Goal: Information Seeking & Learning: Learn about a topic

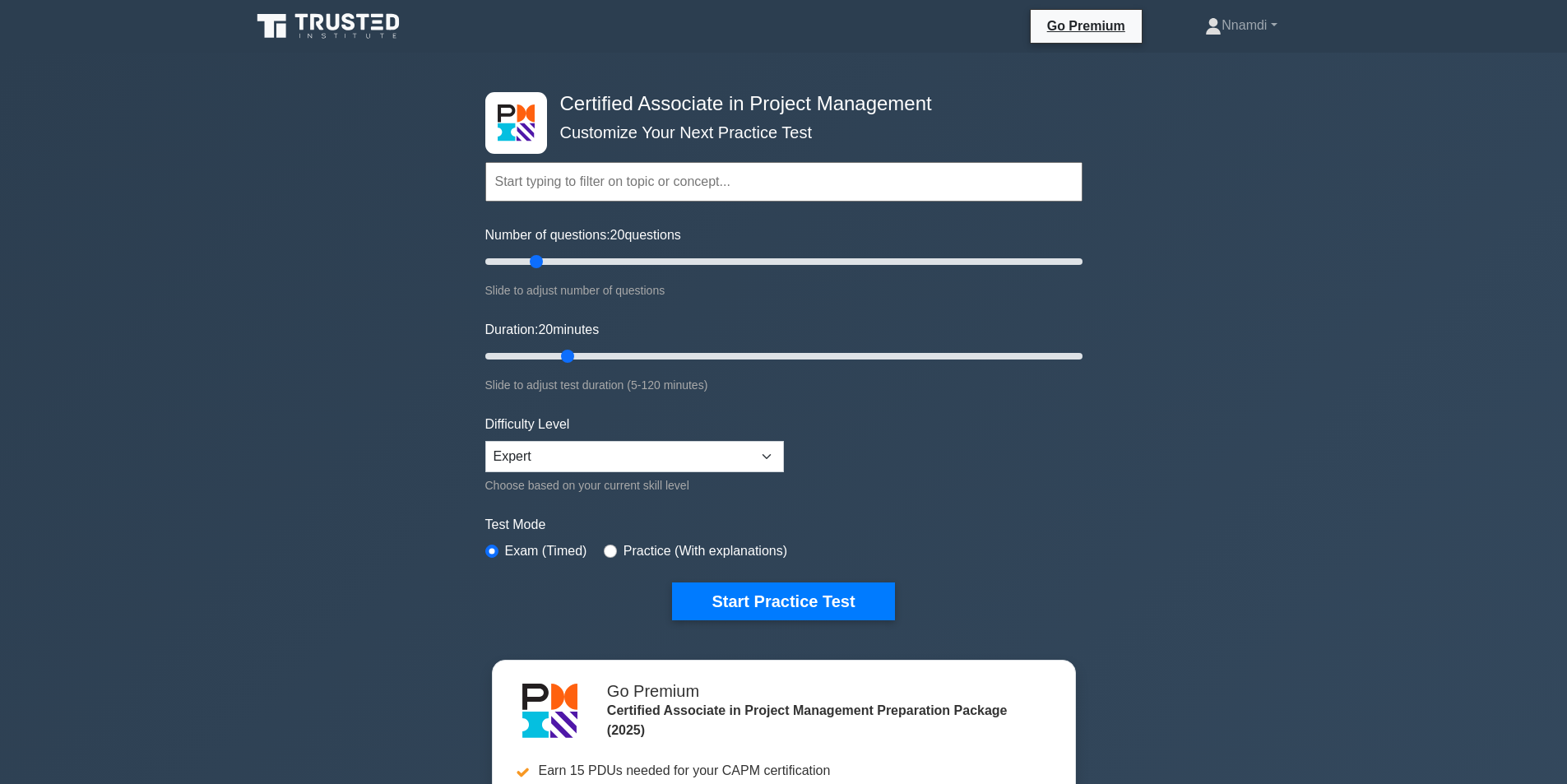
click at [1248, 653] on div "Certified Associate in Project Management Customize Your Next Practice Test Top…" at bounding box center [784, 569] width 1567 height 1034
click at [1232, 735] on div "Certified Associate in Project Management Customize Your Next Practice Test Top…" at bounding box center [784, 569] width 1567 height 1034
click at [798, 603] on button "Start Practice Test" at bounding box center [784, 600] width 222 height 38
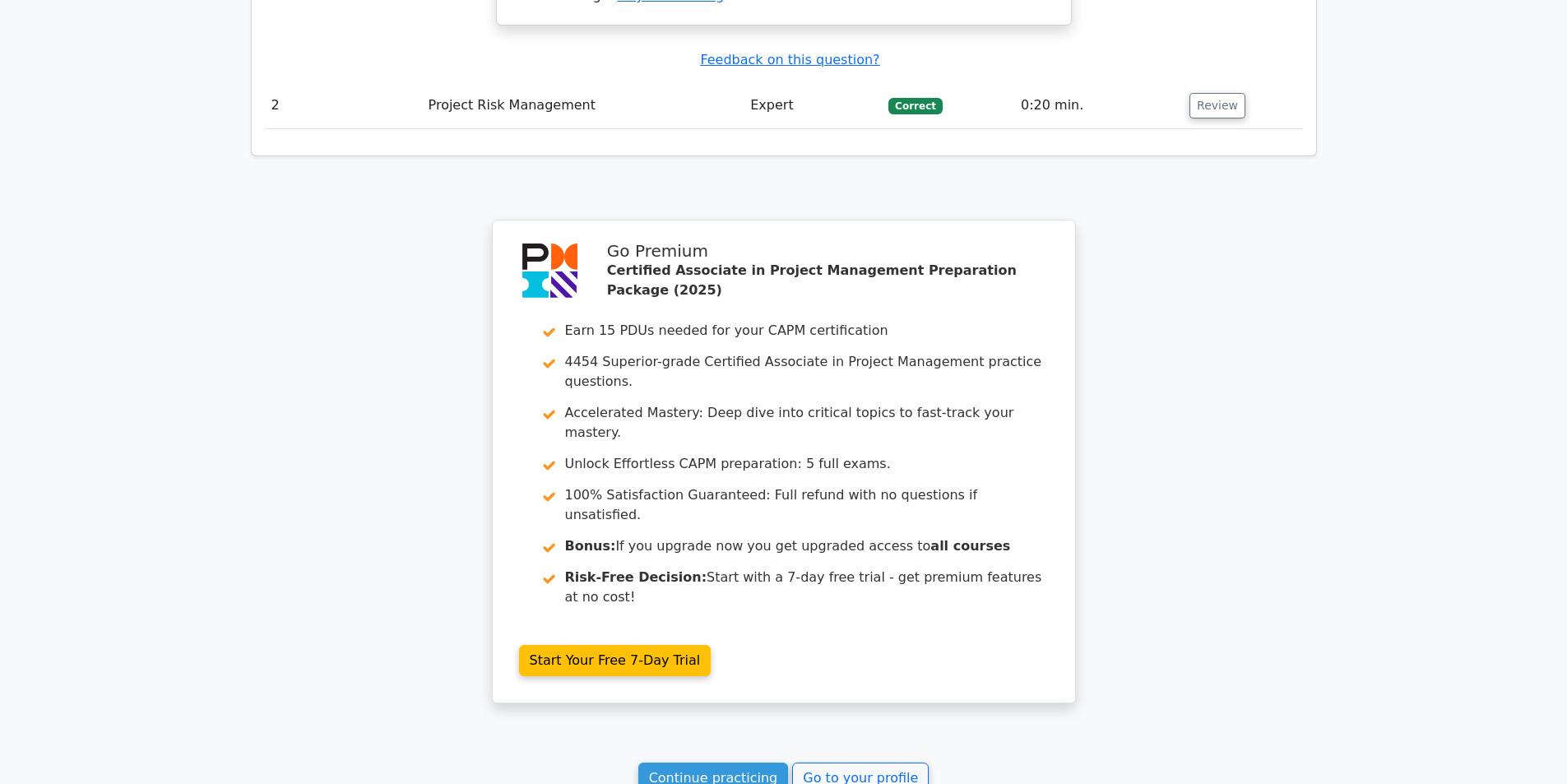
scroll to position [2046, 0]
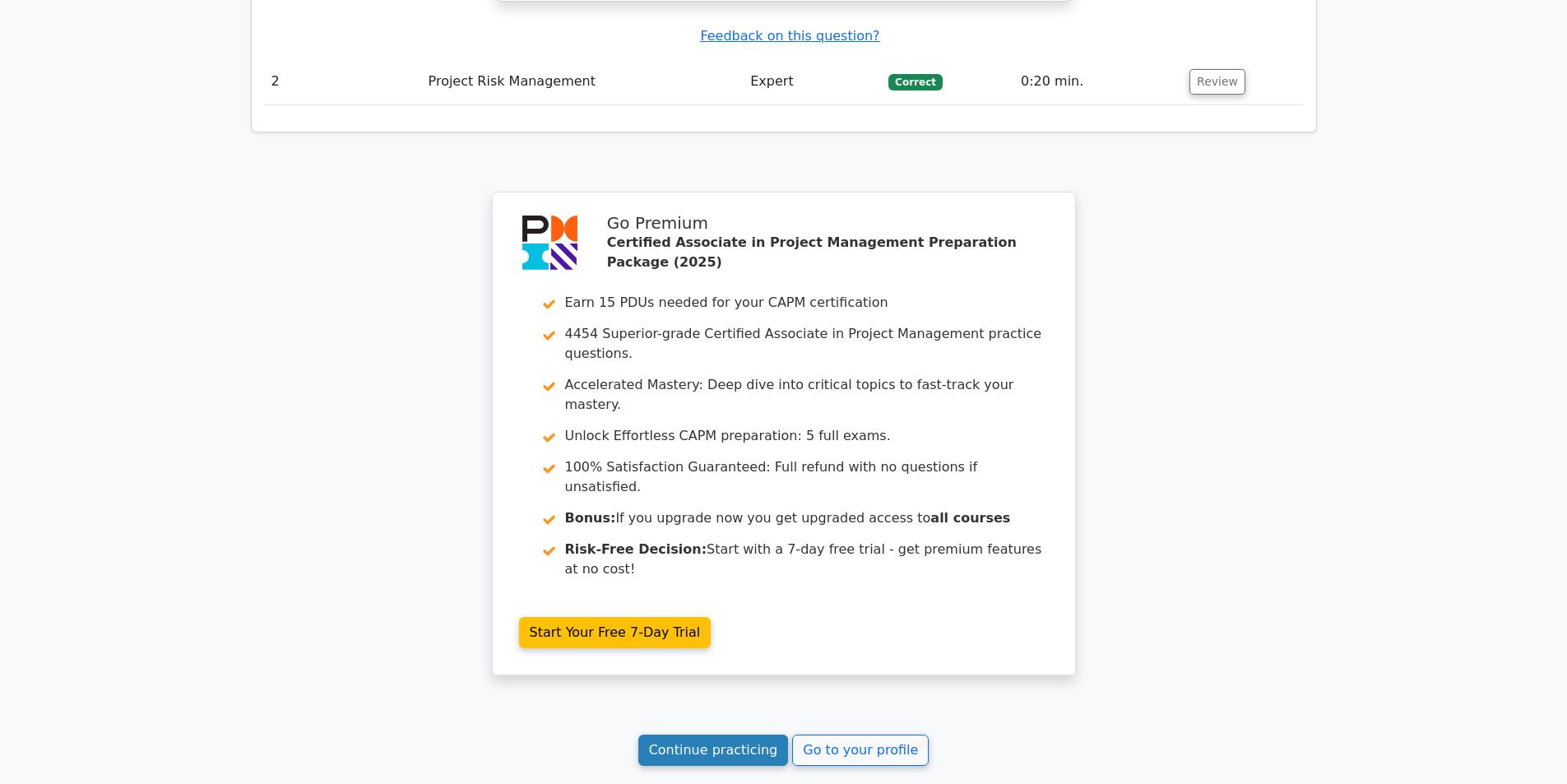
click at [695, 735] on link "Continue practicing" at bounding box center [714, 750] width 151 height 31
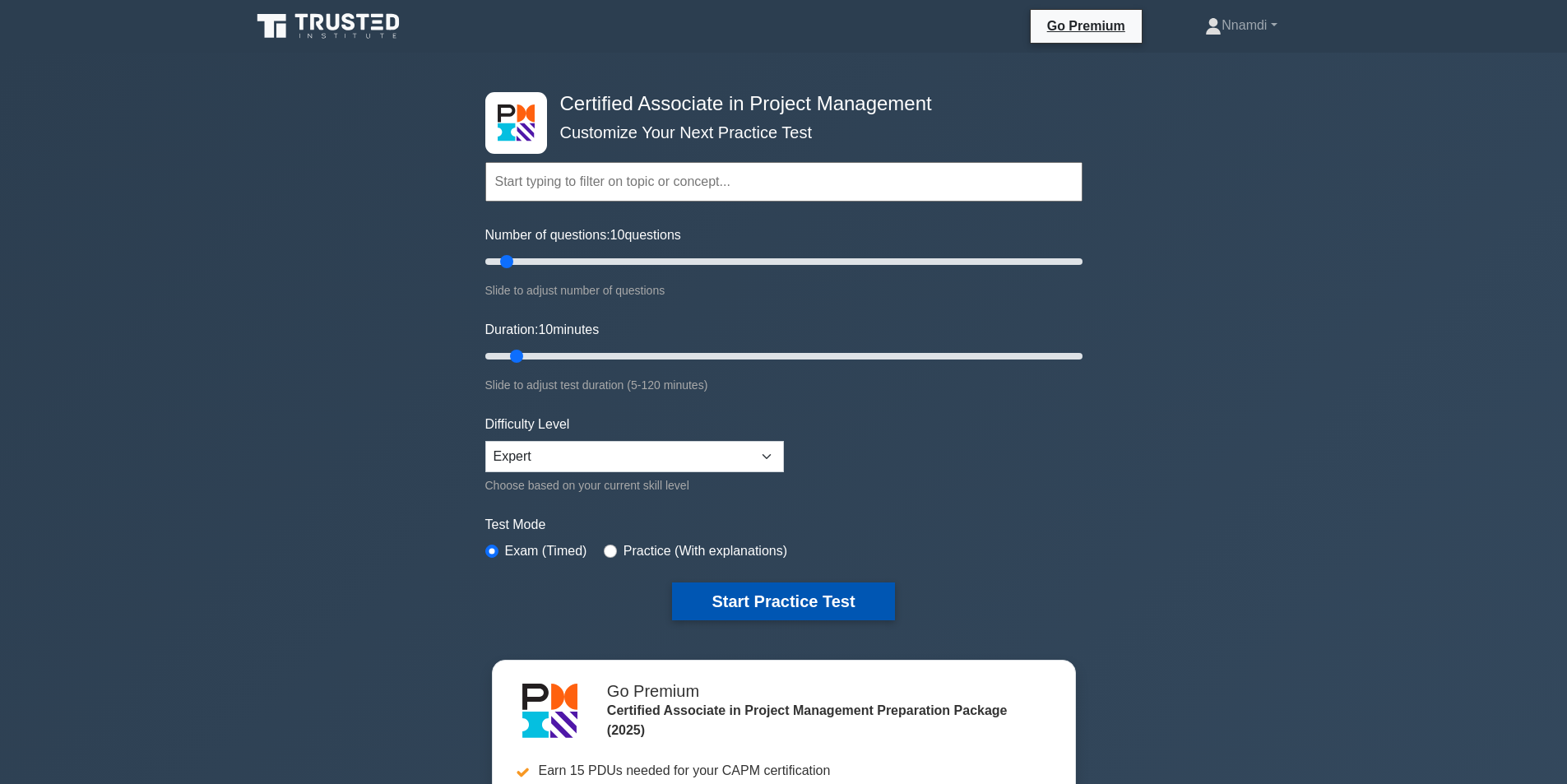
click at [780, 599] on button "Start Practice Test" at bounding box center [784, 600] width 222 height 38
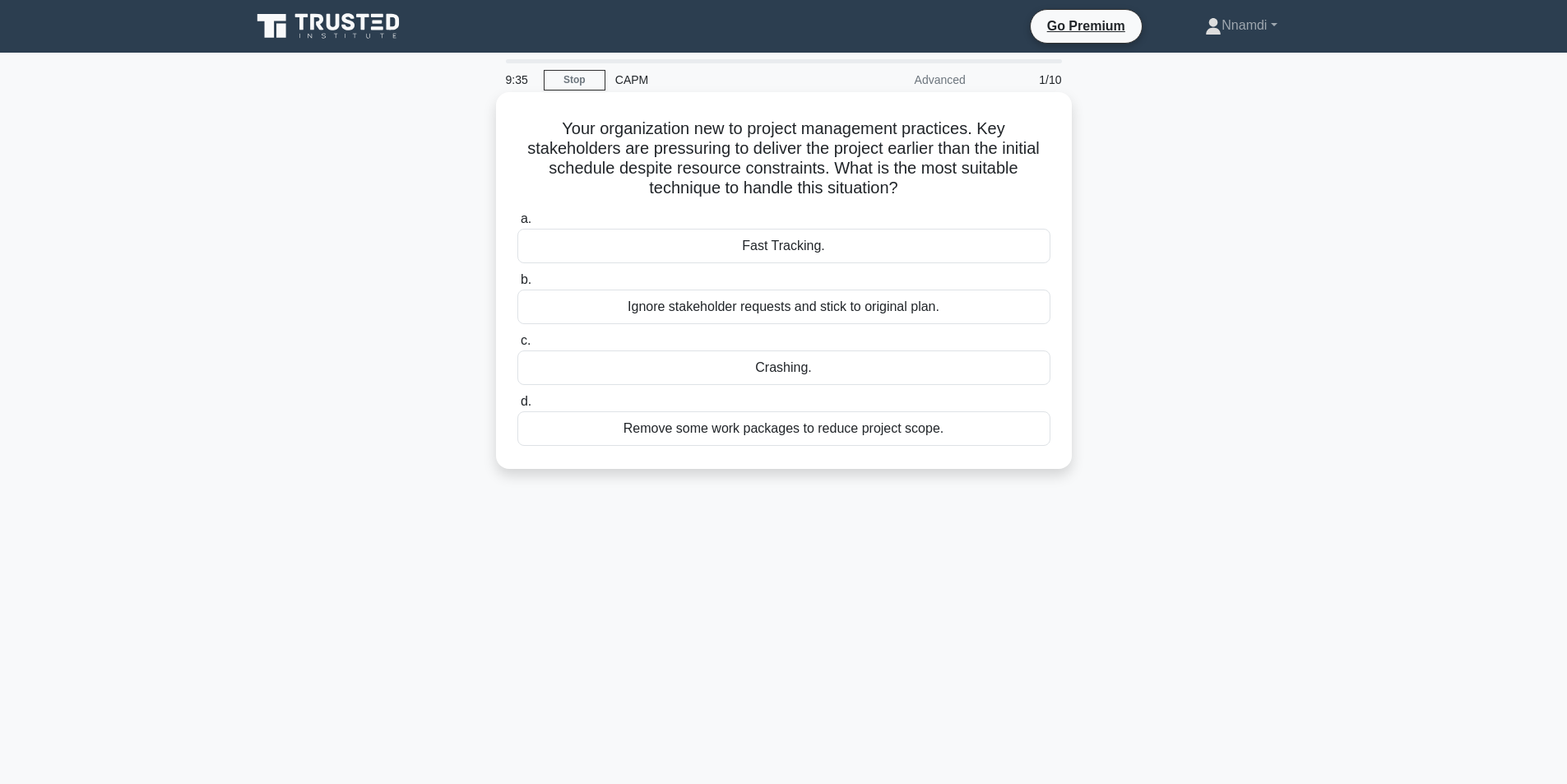
drag, startPoint x: 558, startPoint y: 124, endPoint x: 916, endPoint y: 189, distance: 363.9
click at [916, 189] on h5 "Your organization new to project management practices. Key stakeholders are pre…" at bounding box center [784, 158] width 537 height 80
copy h5 "Your organization new to project management practices. Key stakeholders are pre…"
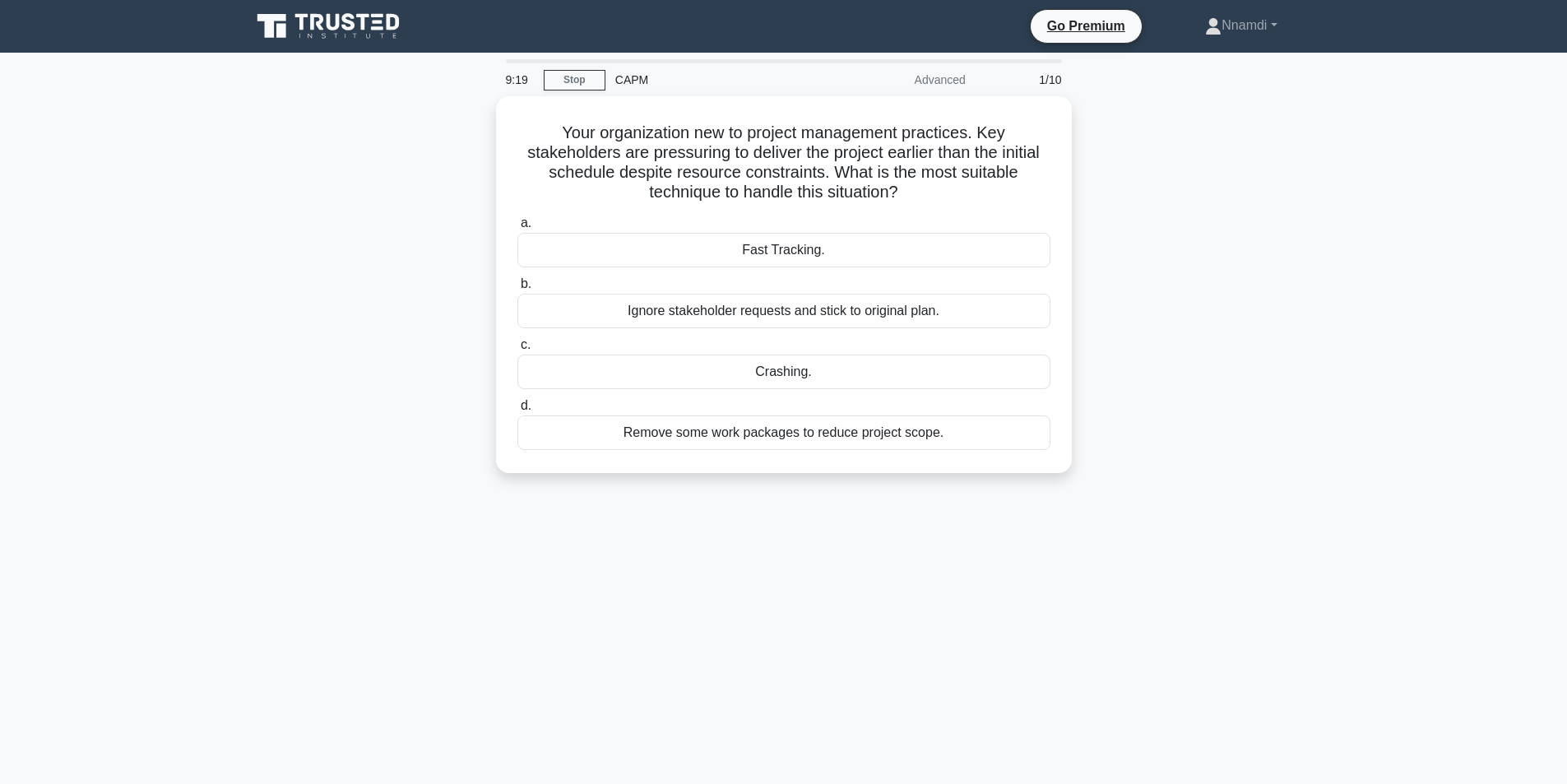
click at [1158, 321] on div "Your organization new to project management practices. Key stakeholders are pre…" at bounding box center [784, 295] width 1086 height 396
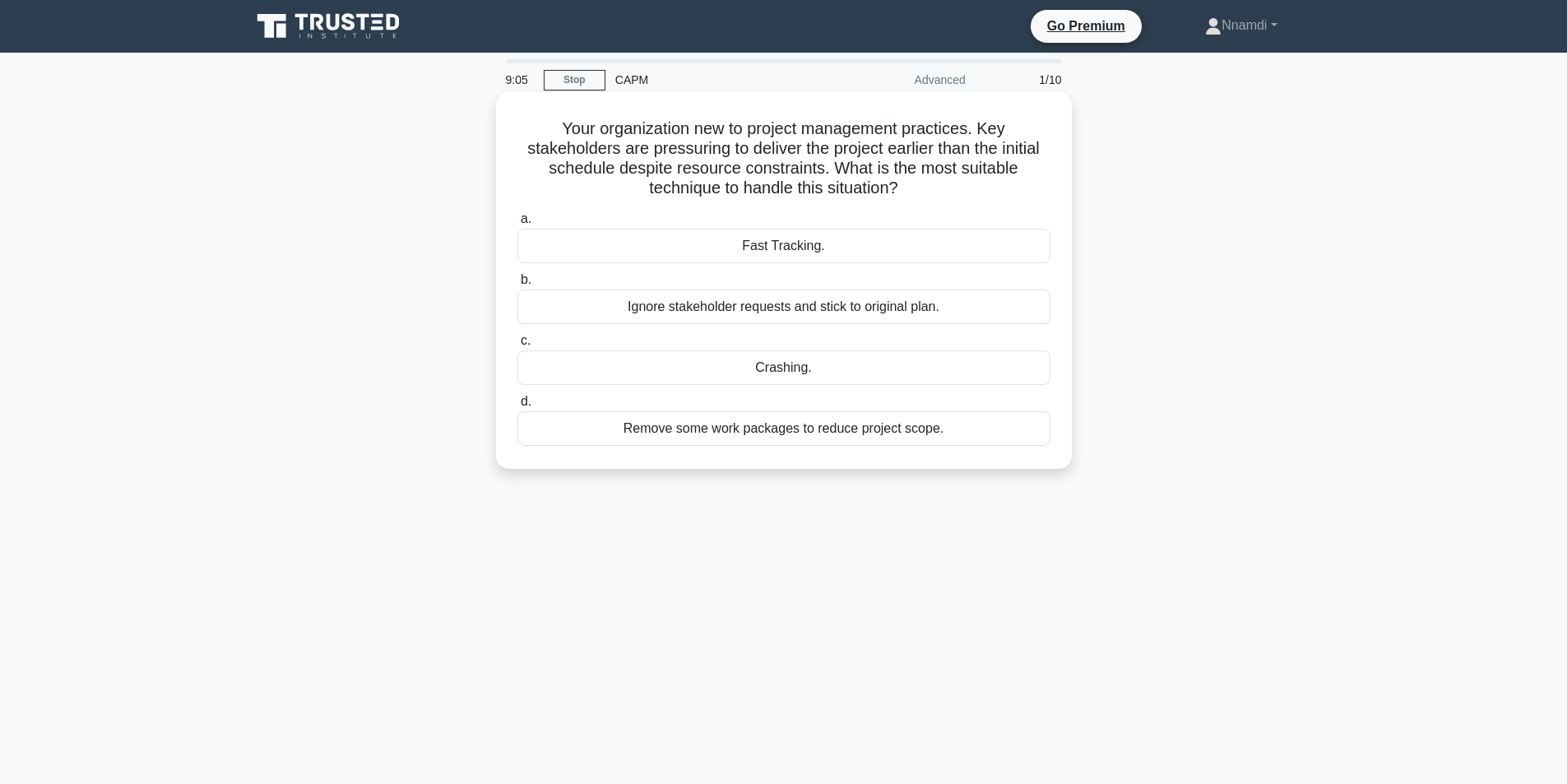
click at [770, 247] on div "Fast Tracking." at bounding box center [784, 246] width 533 height 35
click at [517, 224] on input "a. Fast Tracking." at bounding box center [517, 218] width 0 height 11
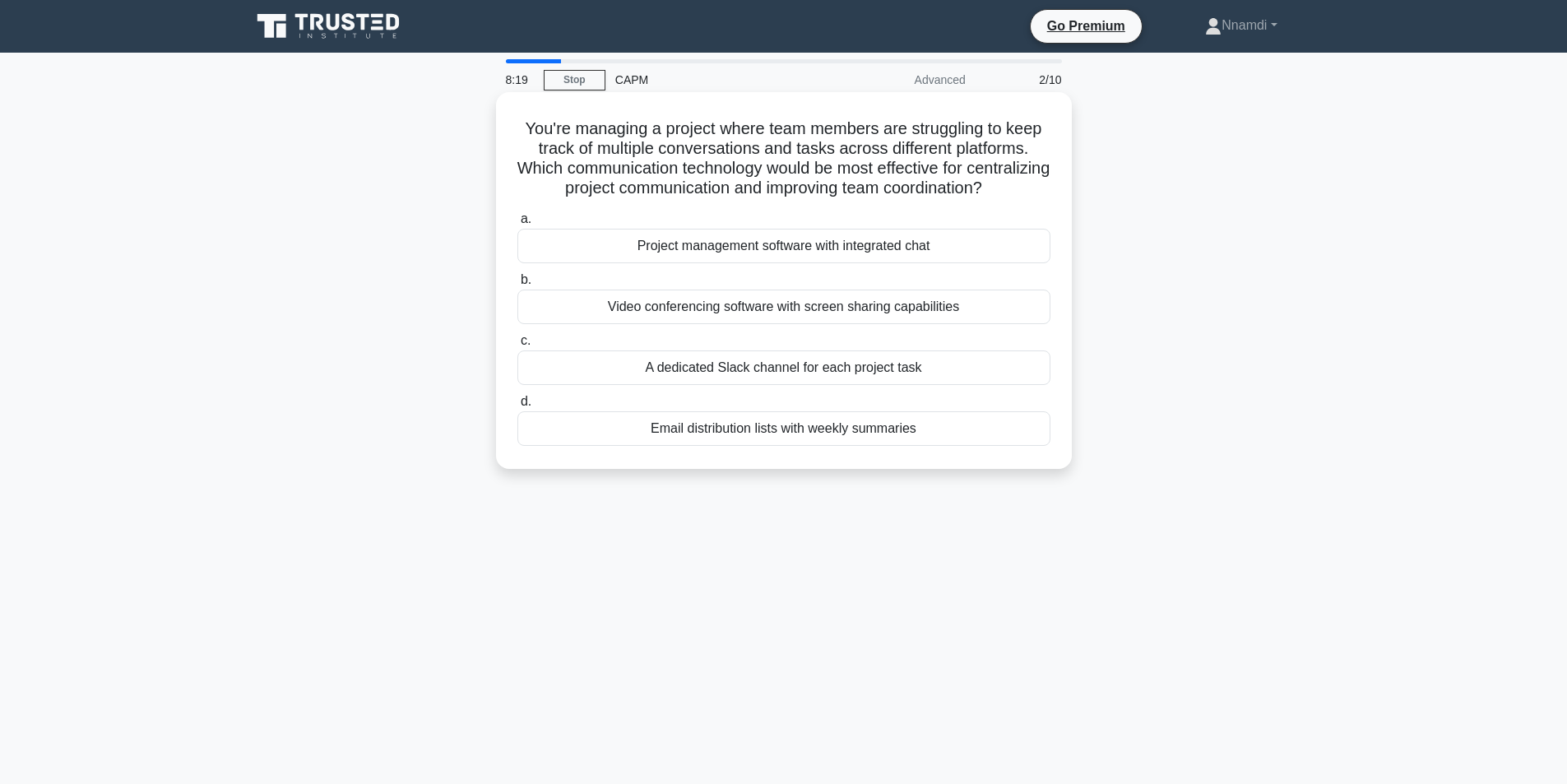
click at [839, 263] on div "Project management software with integrated chat" at bounding box center [784, 246] width 533 height 35
click at [517, 224] on input "a. Project management software with integrated chat" at bounding box center [517, 218] width 0 height 11
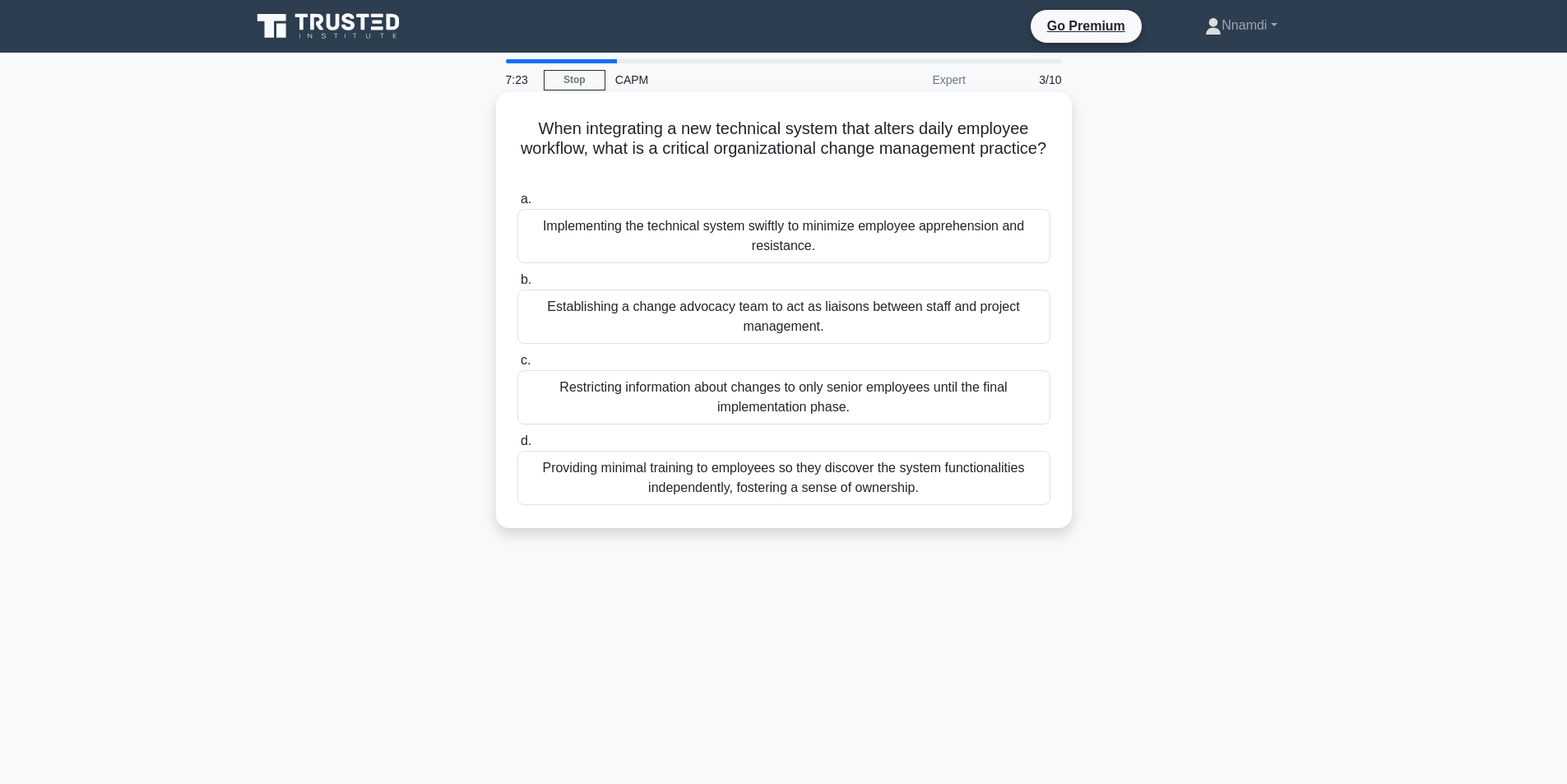
click at [877, 488] on div "Providing minimal training to employees so they discover the system functionali…" at bounding box center [784, 478] width 533 height 54
click at [517, 447] on input "d. Providing minimal training to employees so they discover the system function…" at bounding box center [517, 441] width 0 height 11
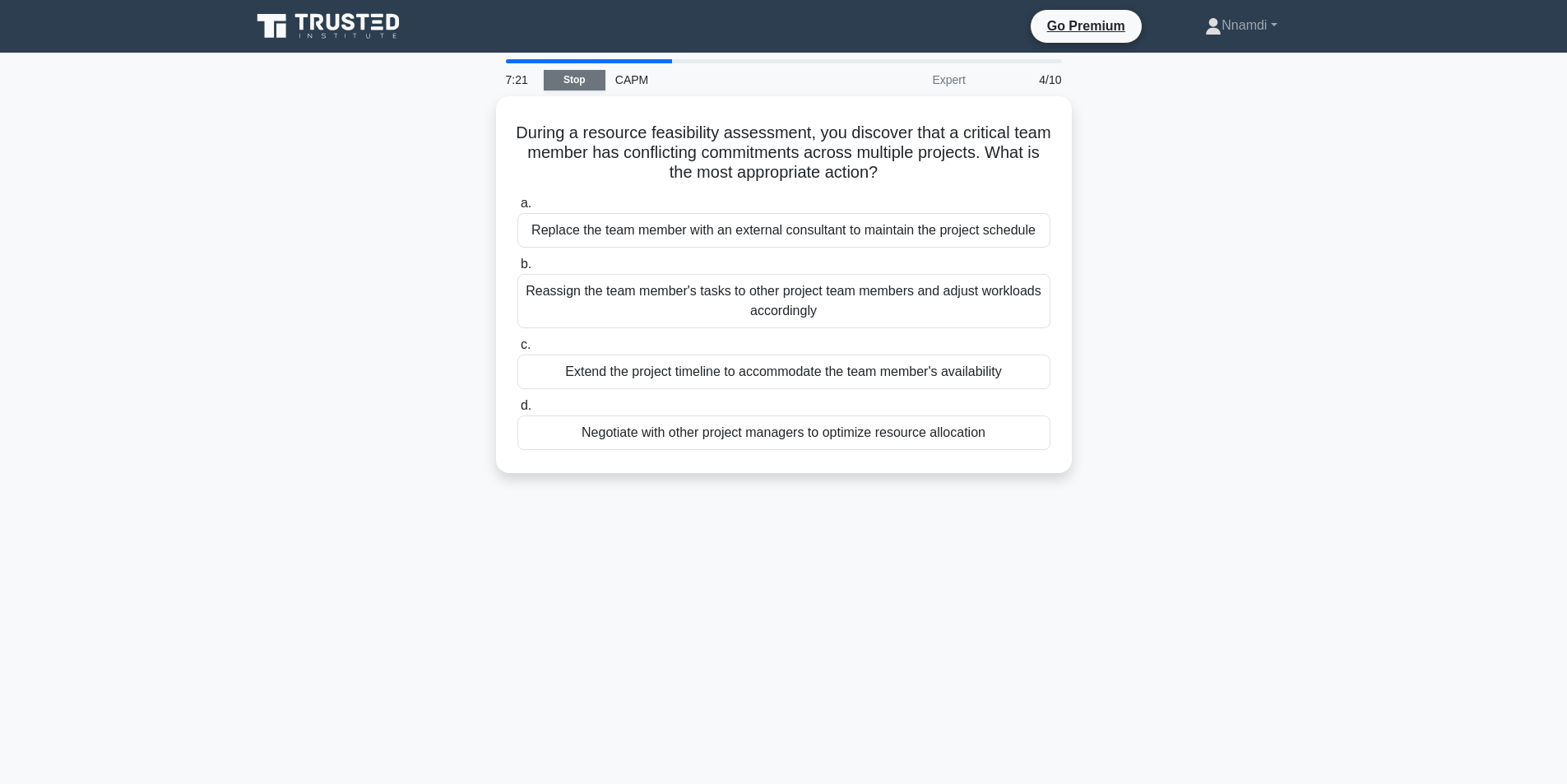
click at [576, 71] on link "Stop" at bounding box center [575, 79] width 62 height 20
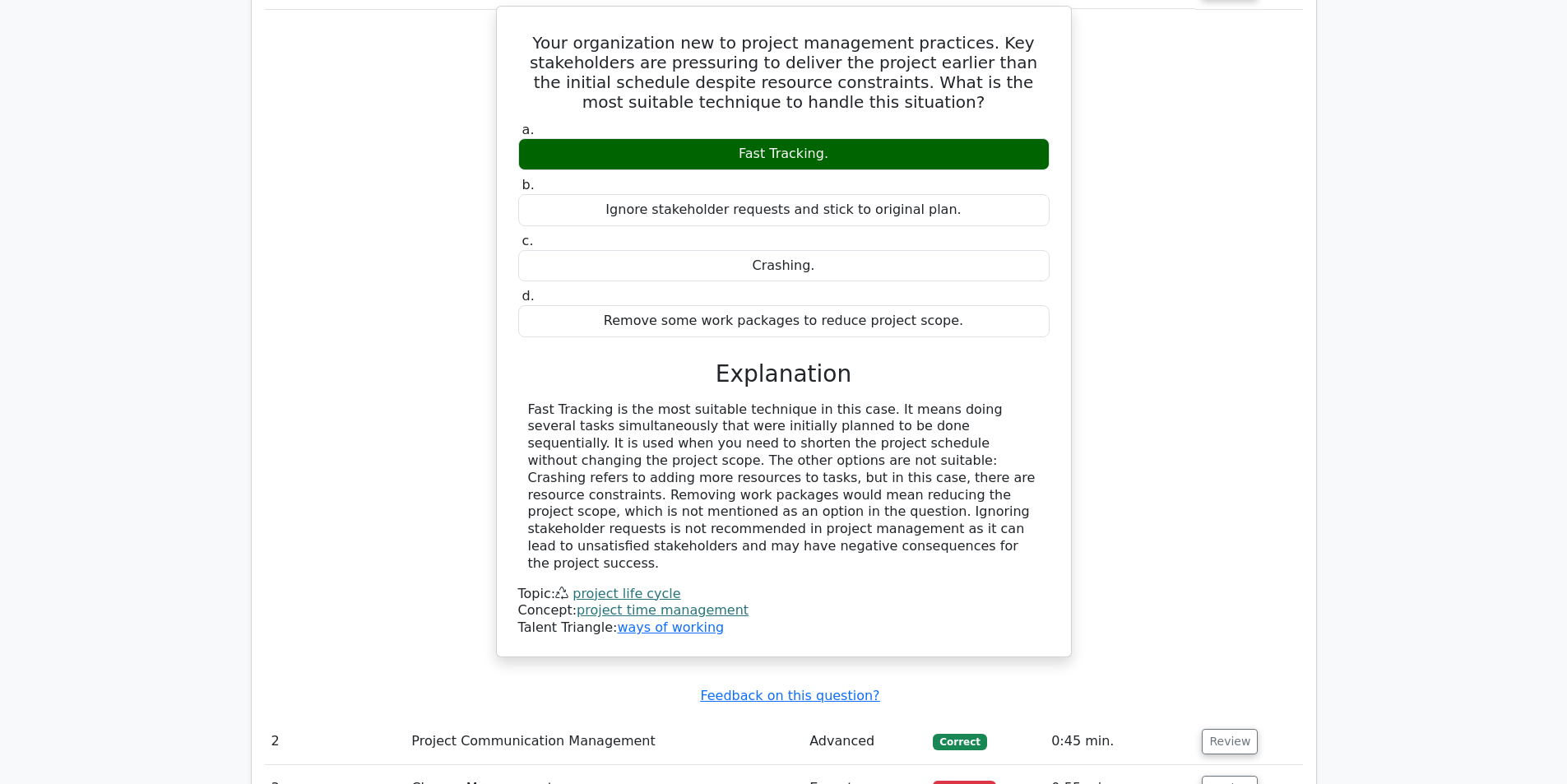
scroll to position [1398, 0]
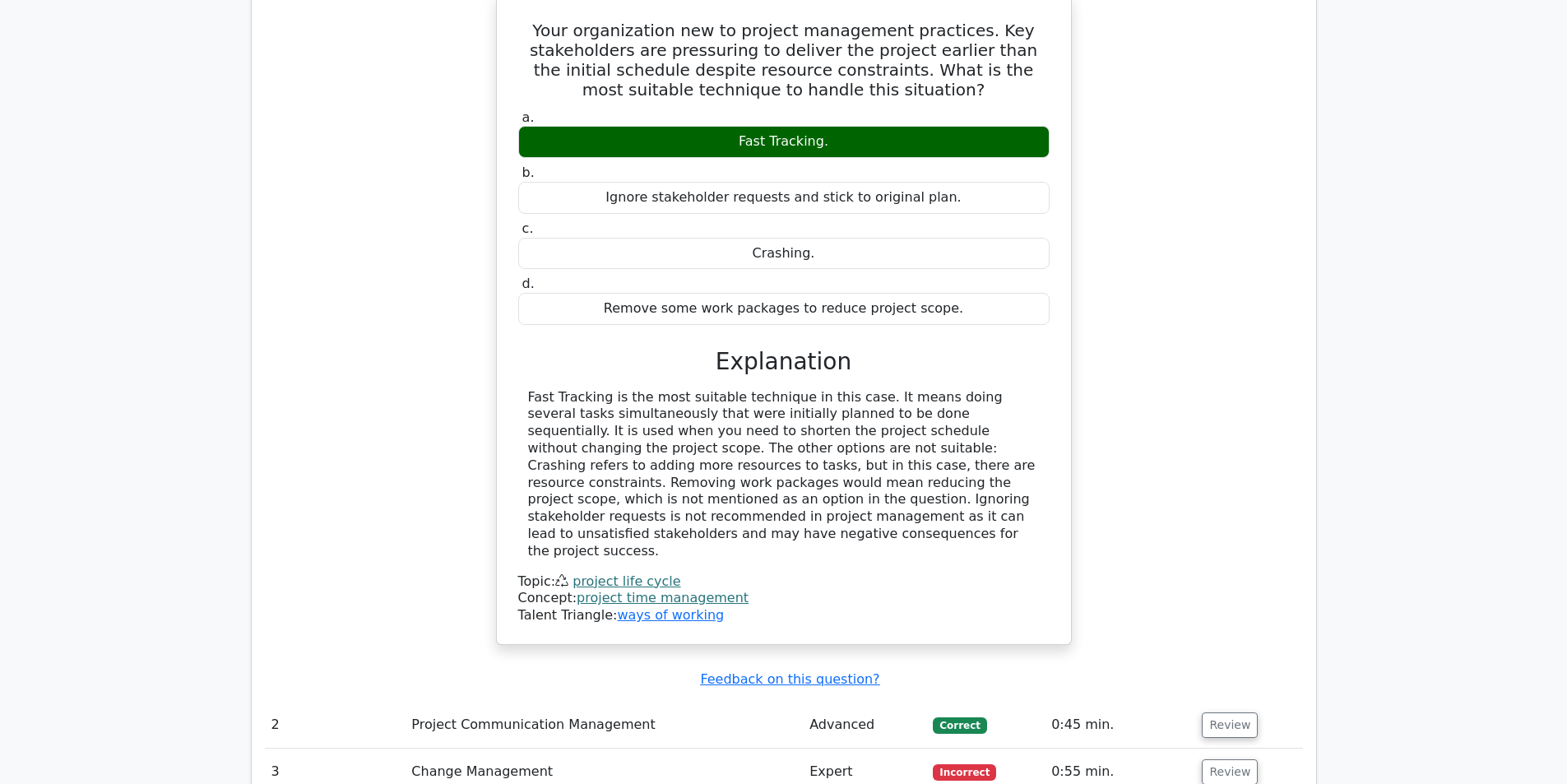
click at [710, 748] on td "Change Management" at bounding box center [605, 771] width 399 height 46
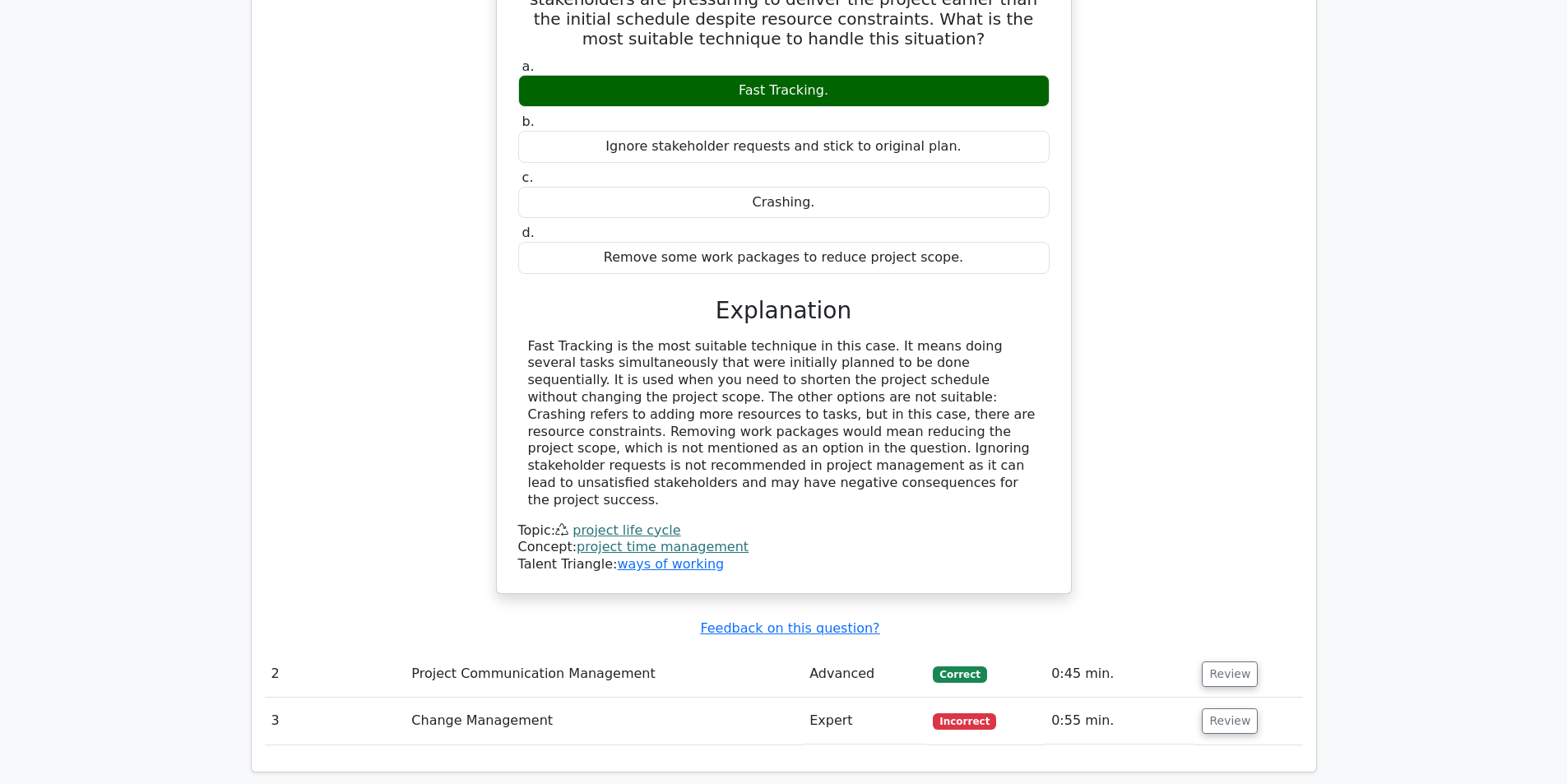
scroll to position [1562, 0]
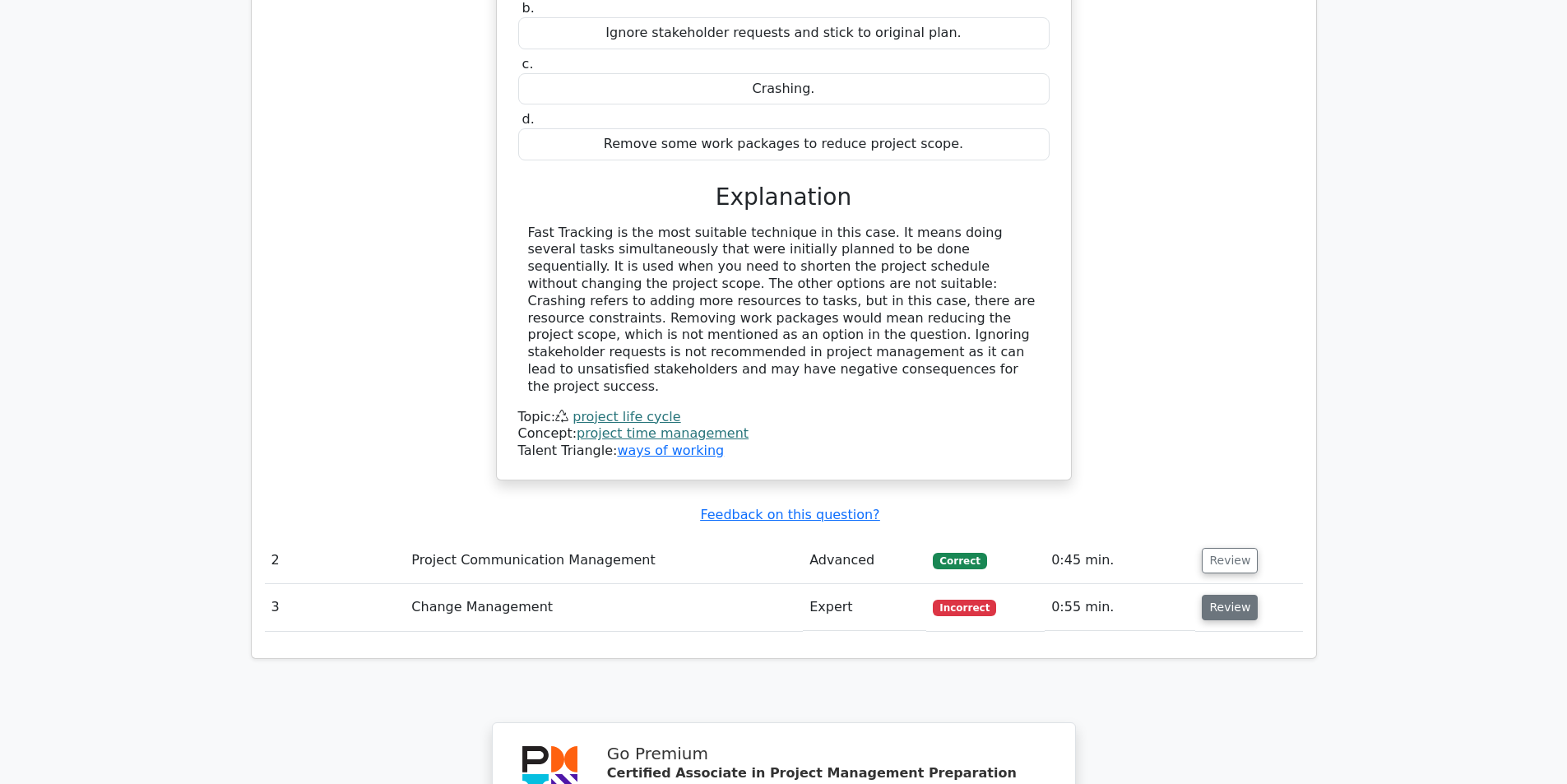
click at [1215, 595] on button "Review" at bounding box center [1230, 607] width 56 height 25
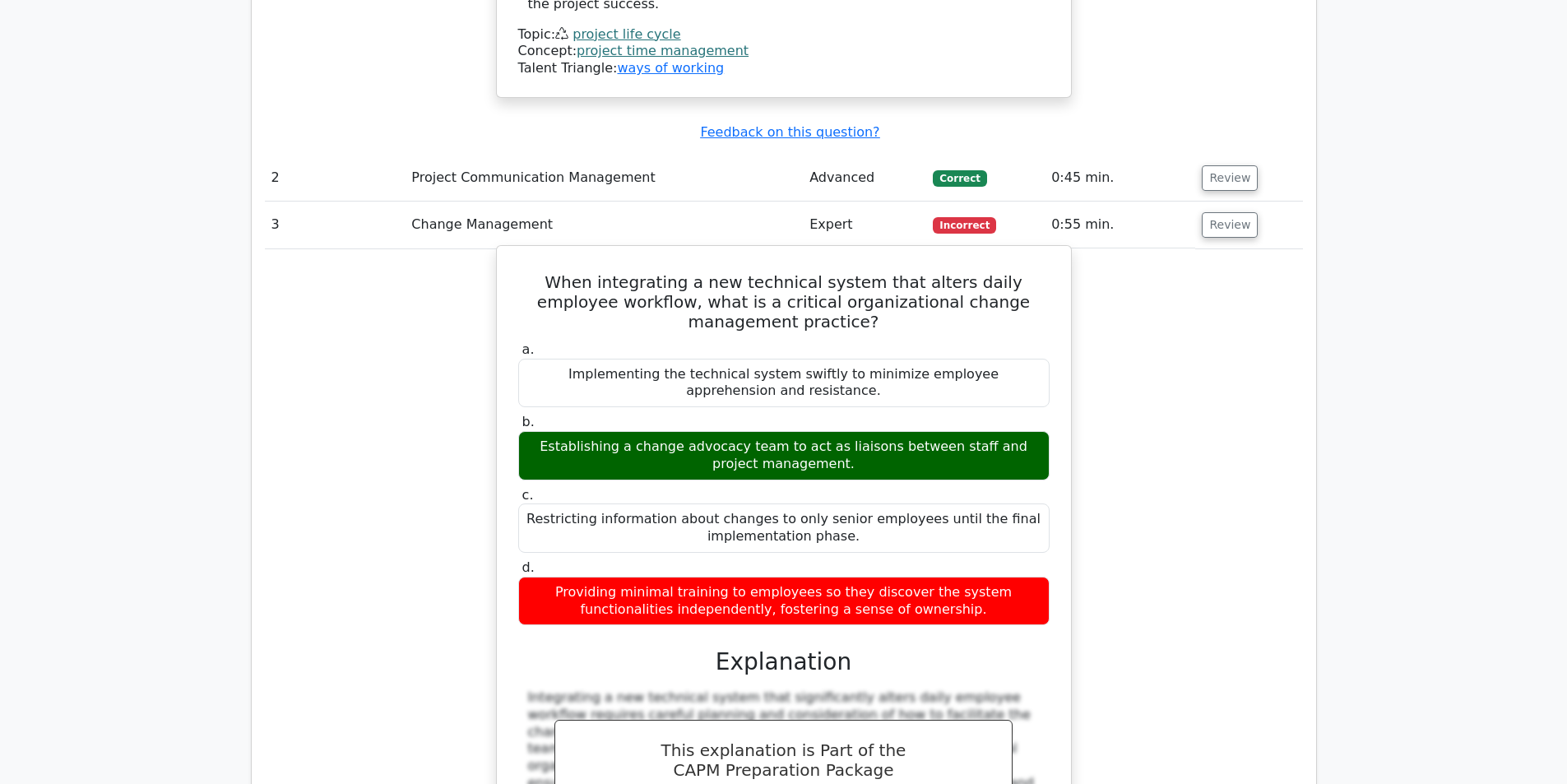
scroll to position [1974, 0]
